Goal: Check status: Check status

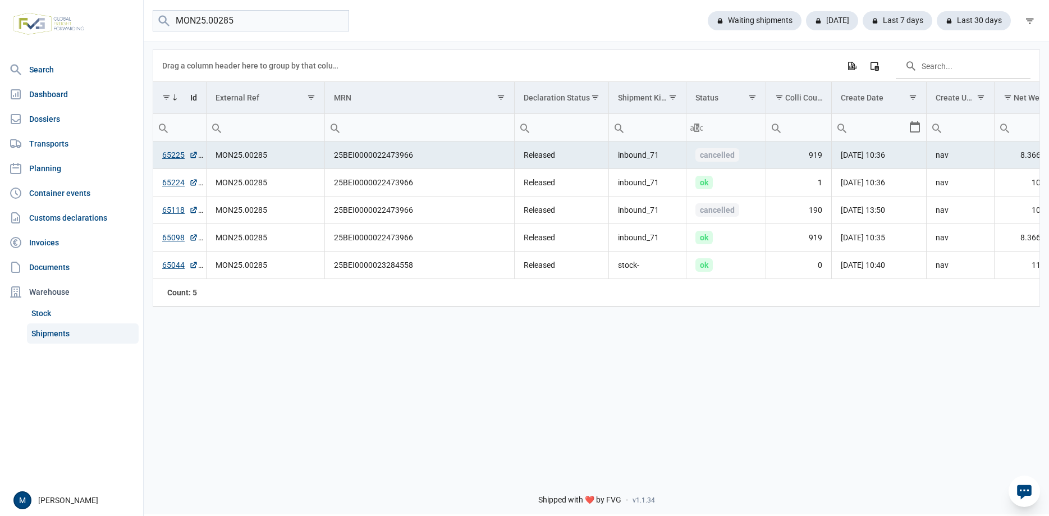
drag, startPoint x: 178, startPoint y: 19, endPoint x: 247, endPoint y: 22, distance: 69.1
click at [247, 22] on input "MON25.00285" at bounding box center [251, 21] width 196 height 22
click at [862, 21] on div "Today" at bounding box center [897, 20] width 70 height 19
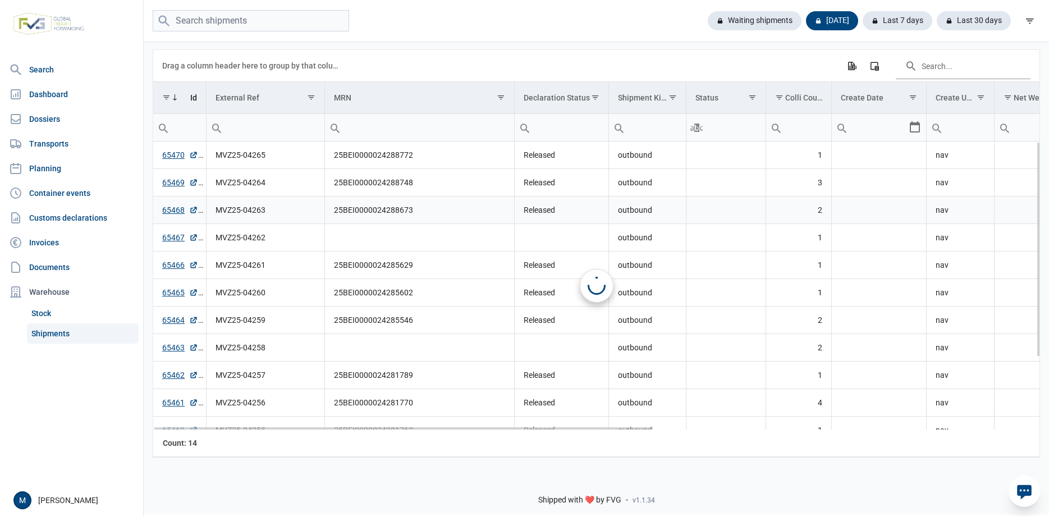
scroll to position [97, 0]
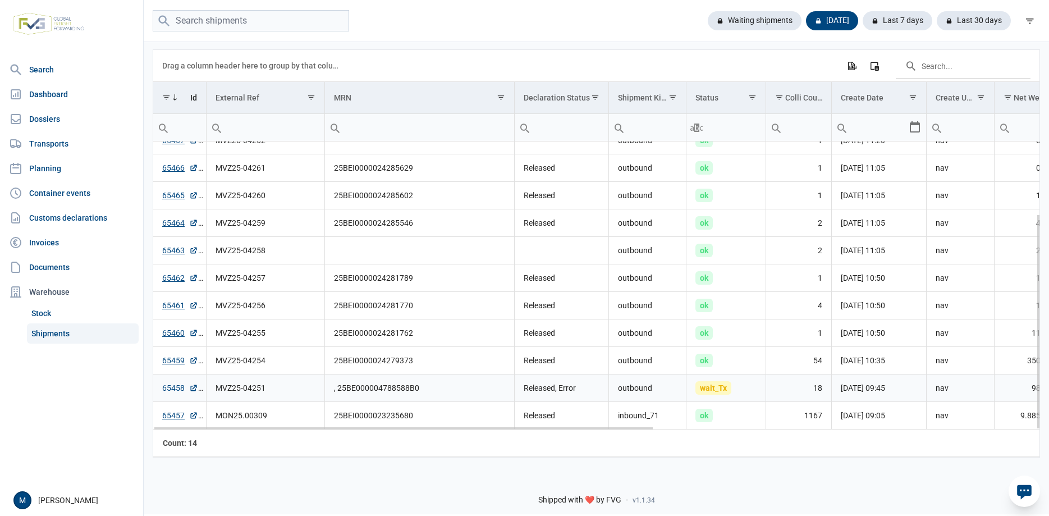
click at [174, 392] on link "65458" at bounding box center [180, 387] width 36 height 11
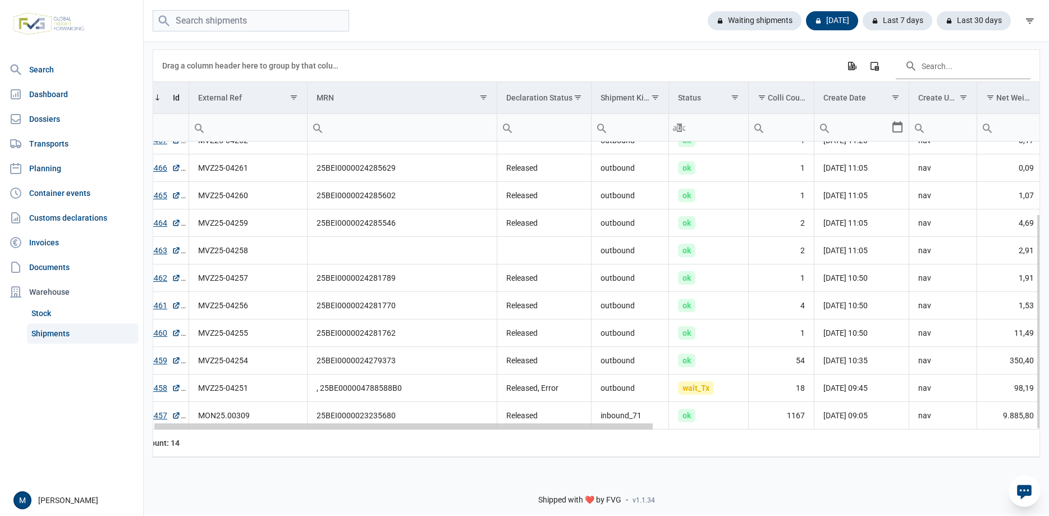
scroll to position [0, 0]
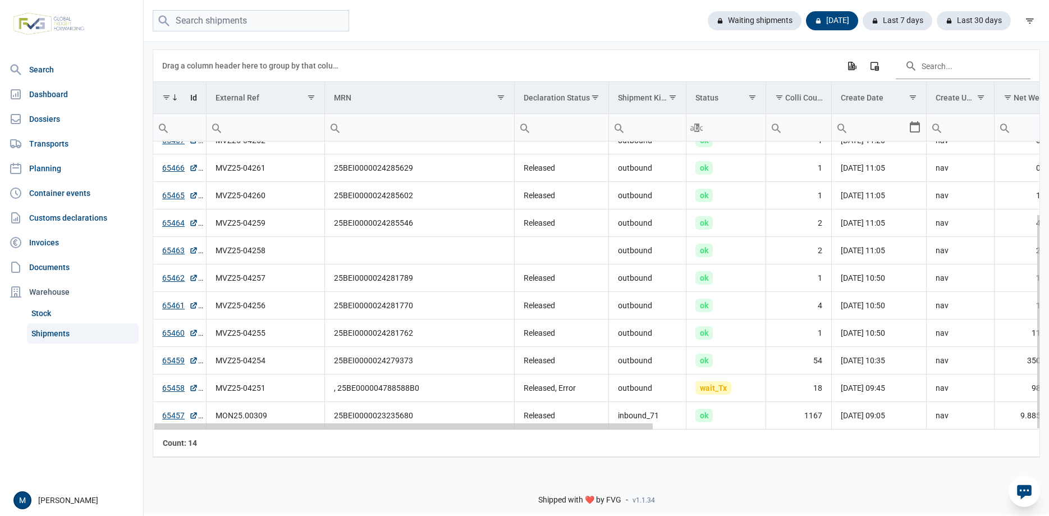
drag, startPoint x: 240, startPoint y: 429, endPoint x: -36, endPoint y: 362, distance: 284.1
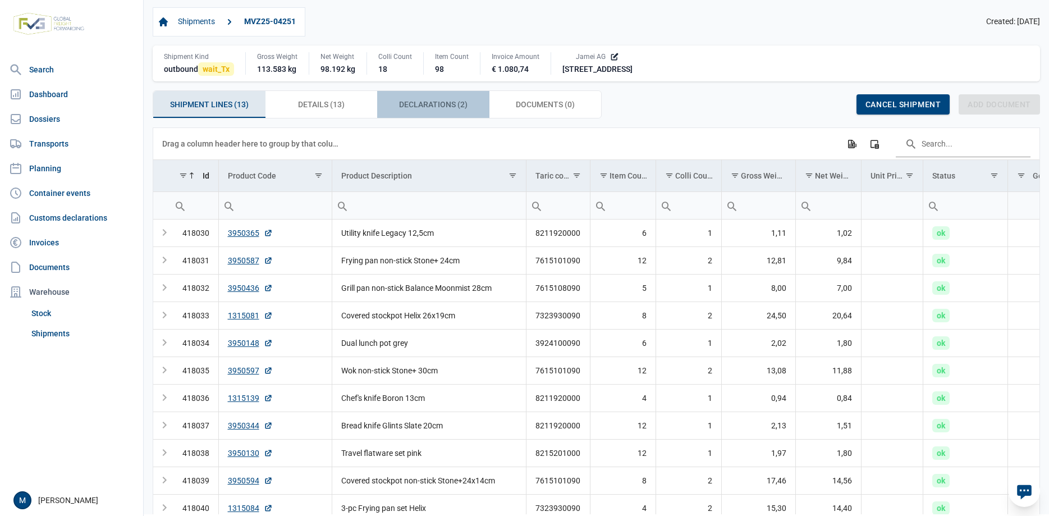
click at [434, 102] on span "Declarations (2) Declarations (2)" at bounding box center [433, 104] width 68 height 13
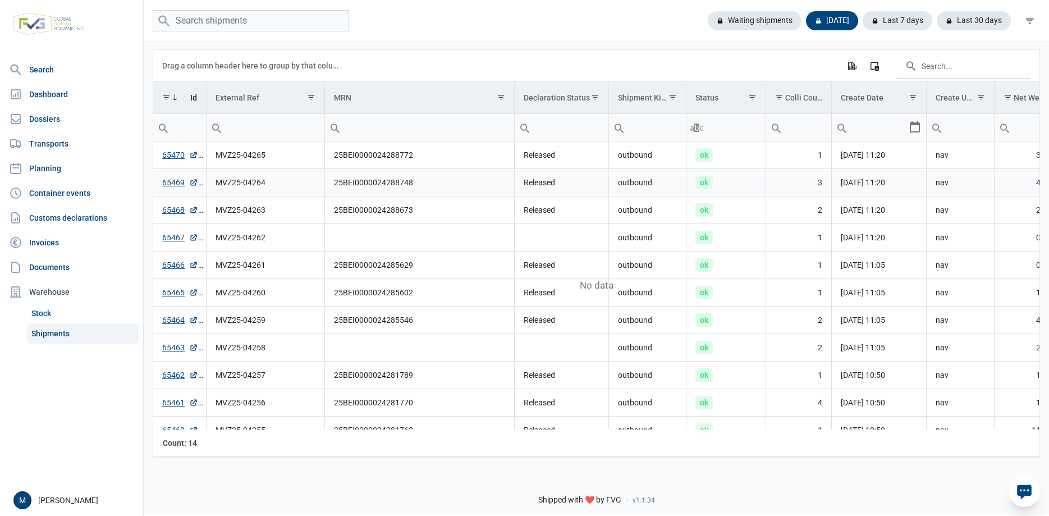
scroll to position [97, 0]
